Goal: Task Accomplishment & Management: Manage account settings

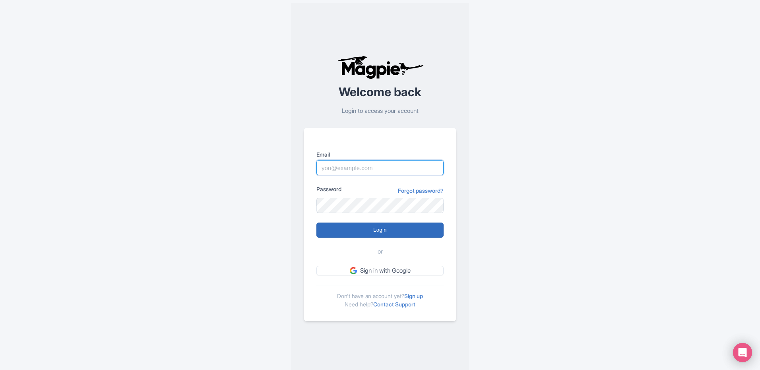
type input "steph@trkcreative.com"
click at [401, 234] on input "Login" at bounding box center [379, 230] width 127 height 15
type input "Logging in..."
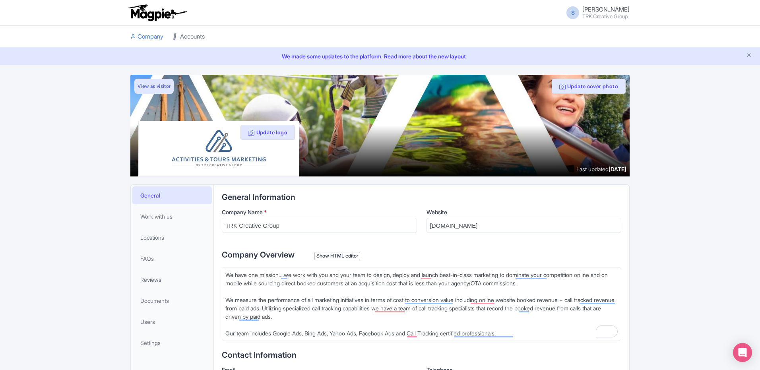
click at [195, 34] on link "Accounts" at bounding box center [189, 37] width 32 height 22
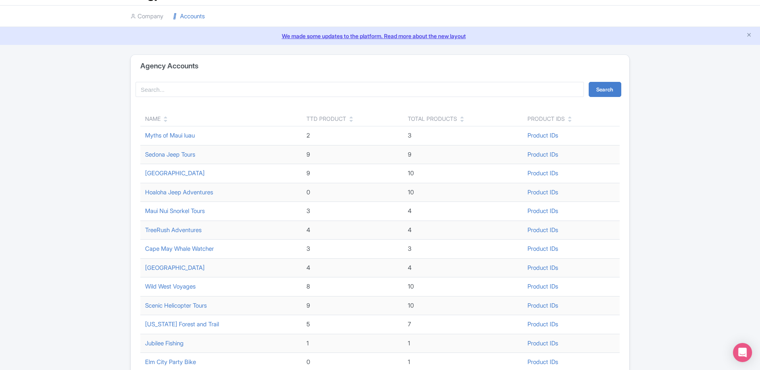
scroll to position [31, 0]
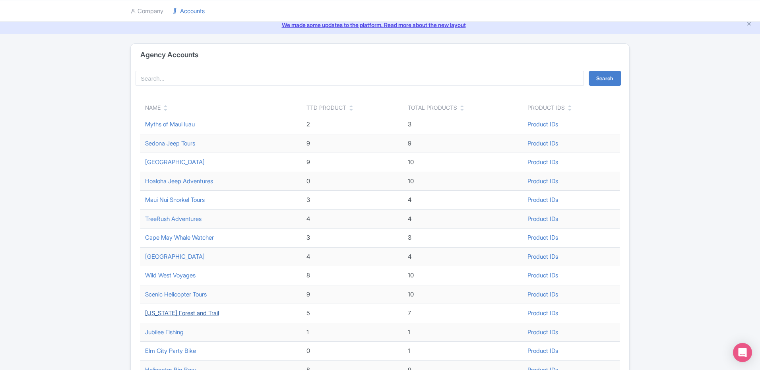
click at [196, 313] on link "Hawaii Forest and Trail" at bounding box center [182, 313] width 74 height 8
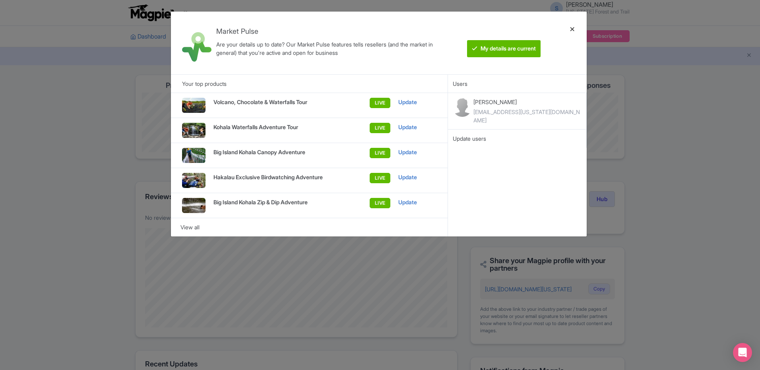
click at [577, 25] on div at bounding box center [572, 43] width 19 height 50
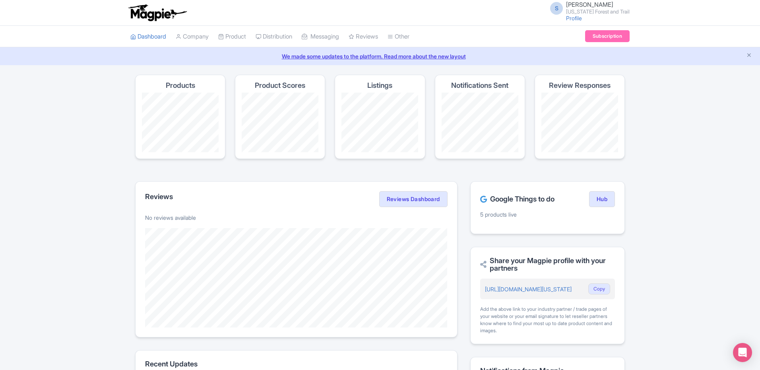
click at [586, 22] on div "S Steph Kraus Hawaii Forest and Trail Profile Users Settings Sign out" at bounding box center [587, 13] width 84 height 22
click at [582, 17] on link "Profile" at bounding box center [574, 18] width 16 height 7
click at [615, 33] on link "Subscription" at bounding box center [607, 36] width 45 height 12
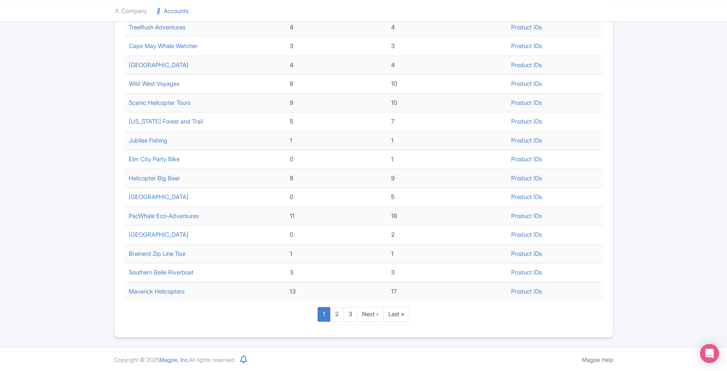
scroll to position [224, 0]
click at [338, 320] on link "2" at bounding box center [337, 314] width 14 height 15
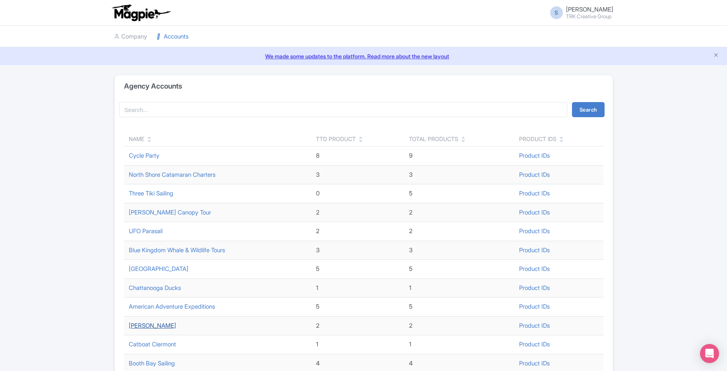
click at [154, 325] on link "[PERSON_NAME]" at bounding box center [152, 326] width 47 height 8
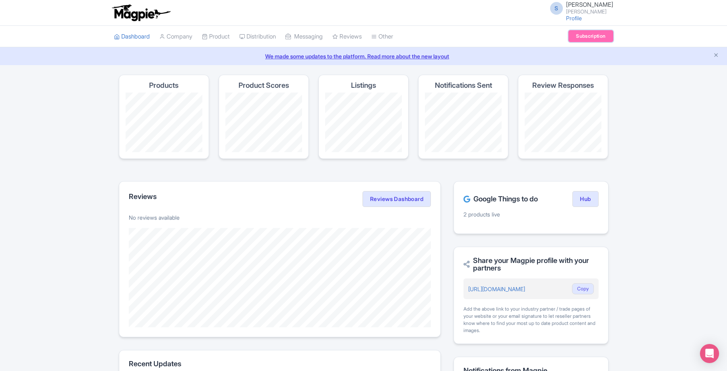
click at [611, 34] on link "Subscription" at bounding box center [591, 36] width 45 height 12
